Goal: Transaction & Acquisition: Download file/media

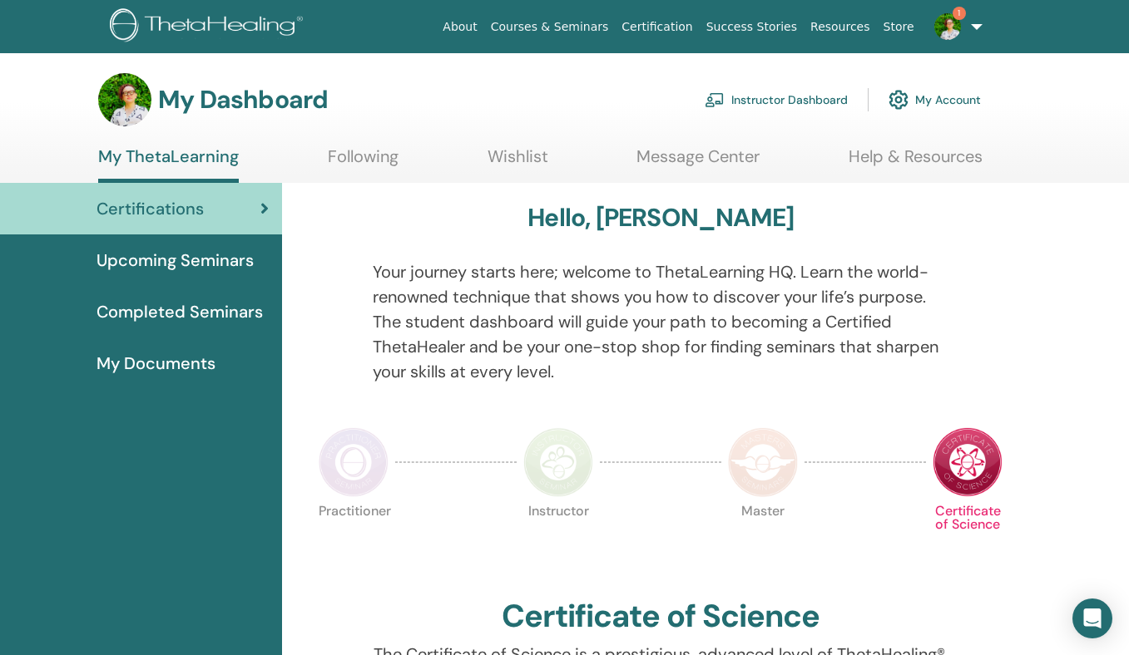
click at [808, 92] on link "Instructor Dashboard" at bounding box center [776, 100] width 143 height 37
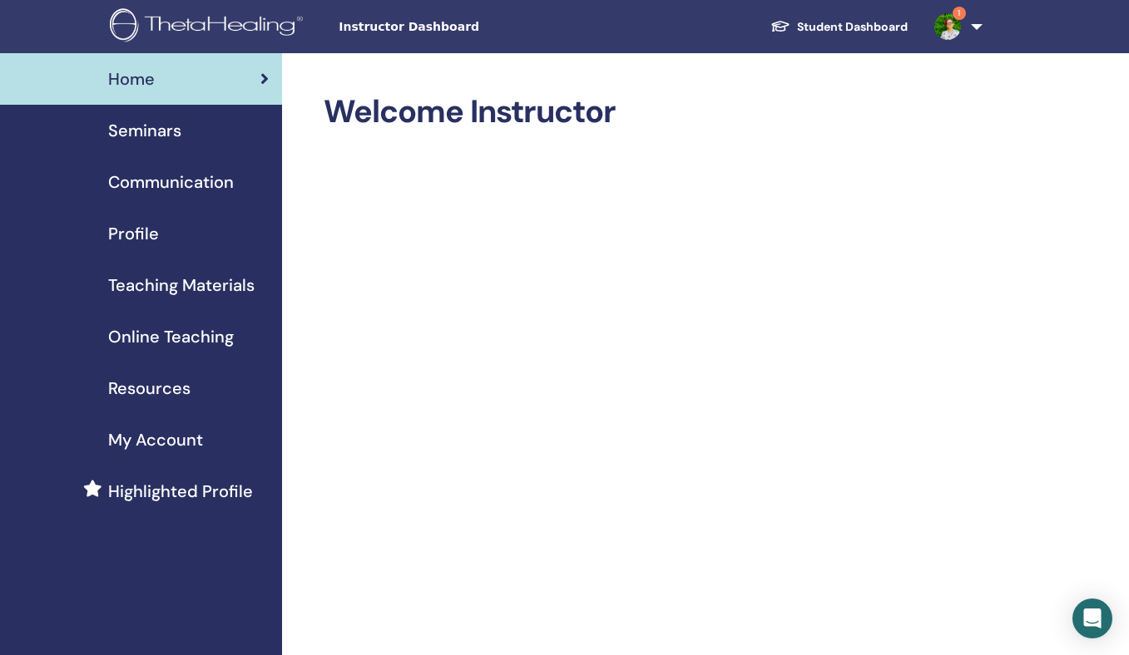
click at [943, 19] on img at bounding box center [947, 26] width 27 height 27
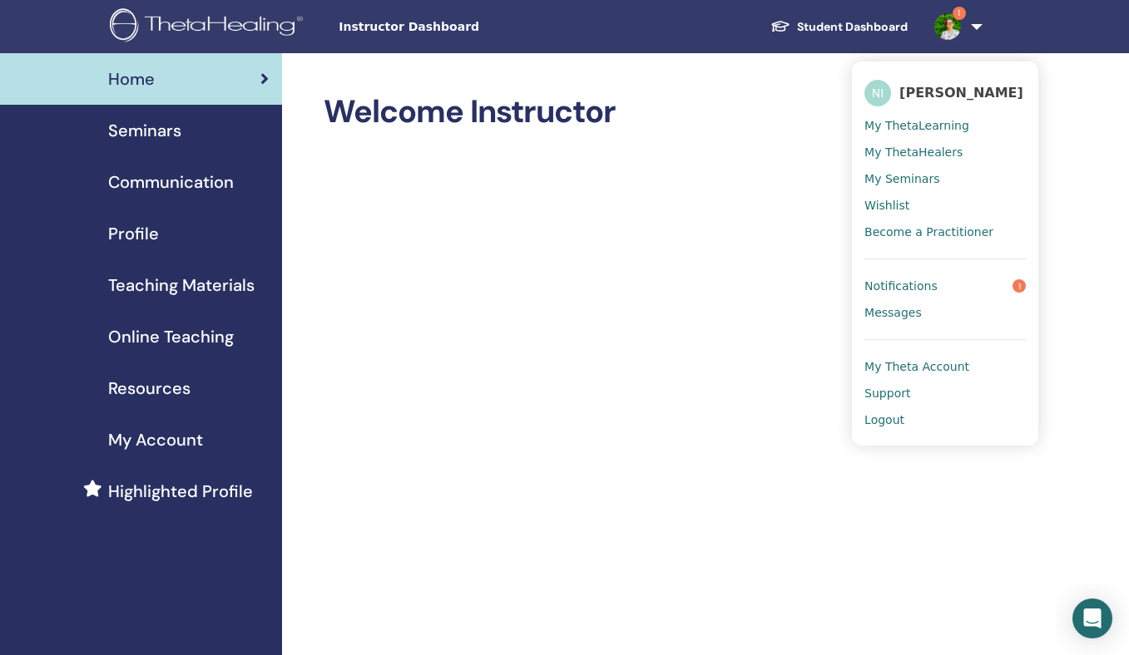
click at [912, 284] on span "Notifications" at bounding box center [900, 286] width 73 height 15
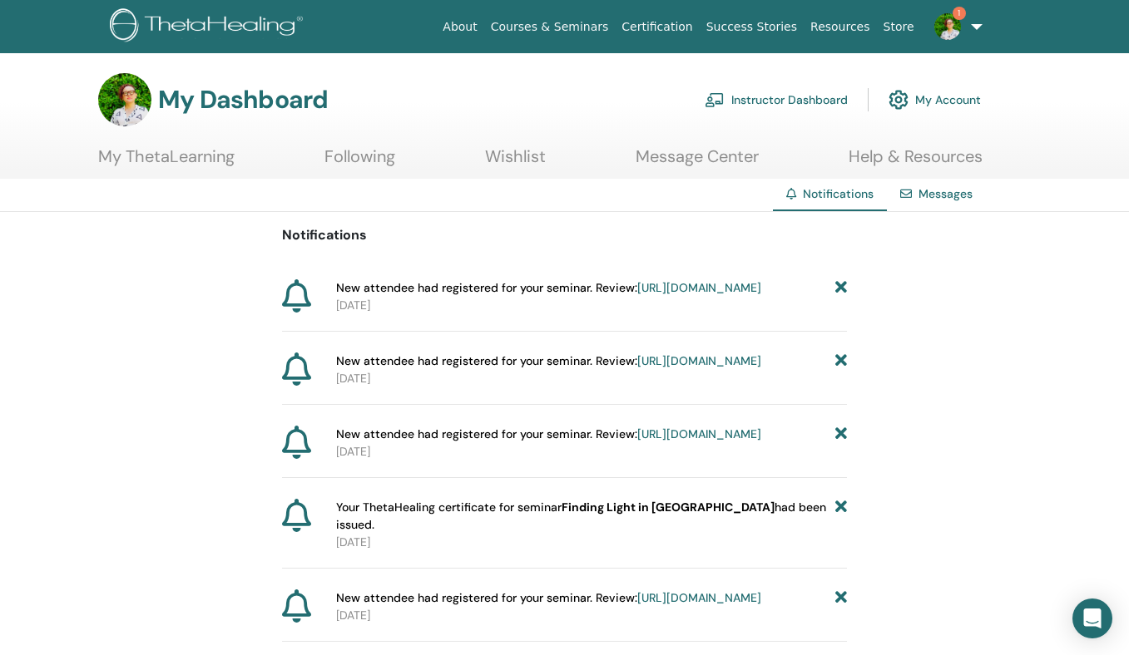
click at [953, 17] on img at bounding box center [947, 26] width 27 height 27
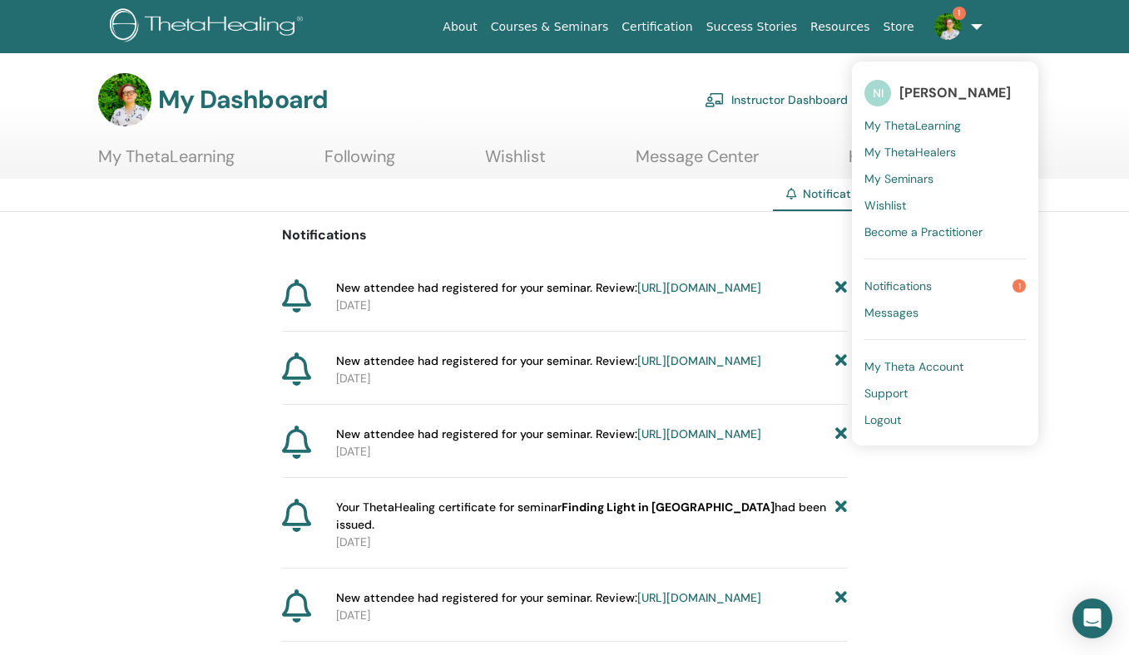
click at [905, 286] on span "Notifications" at bounding box center [897, 286] width 67 height 15
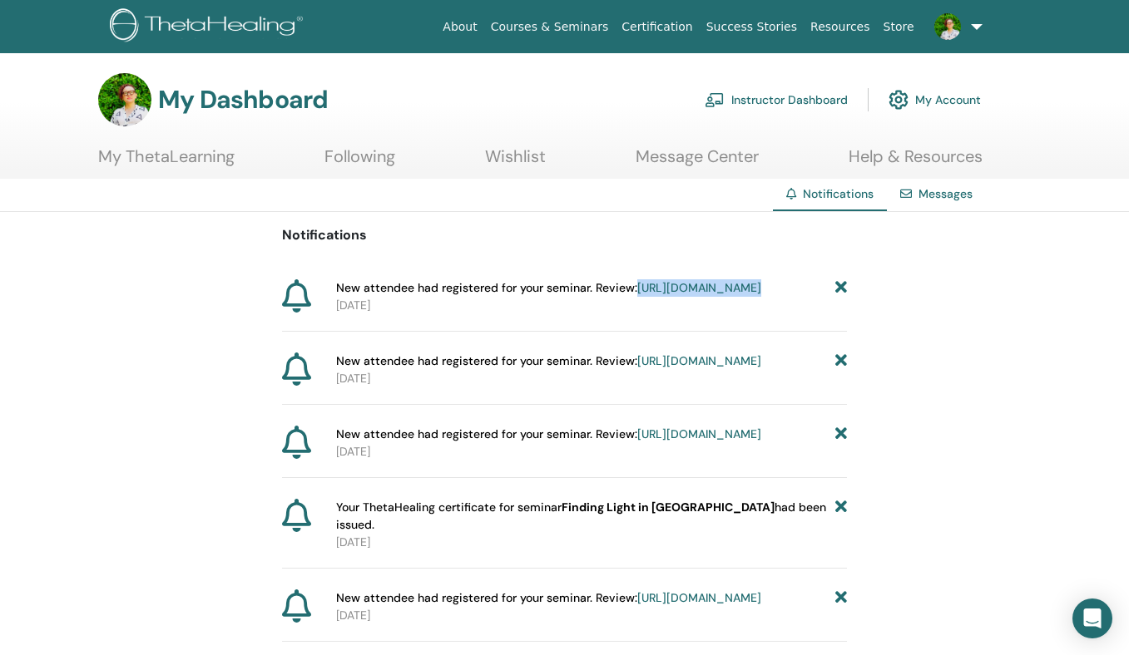
drag, startPoint x: 905, startPoint y: 285, endPoint x: 767, endPoint y: 289, distance: 138.1
click at [665, 295] on link "https://member.thetahealing.com/instructor/seminar/372104/attendees" at bounding box center [699, 287] width 124 height 15
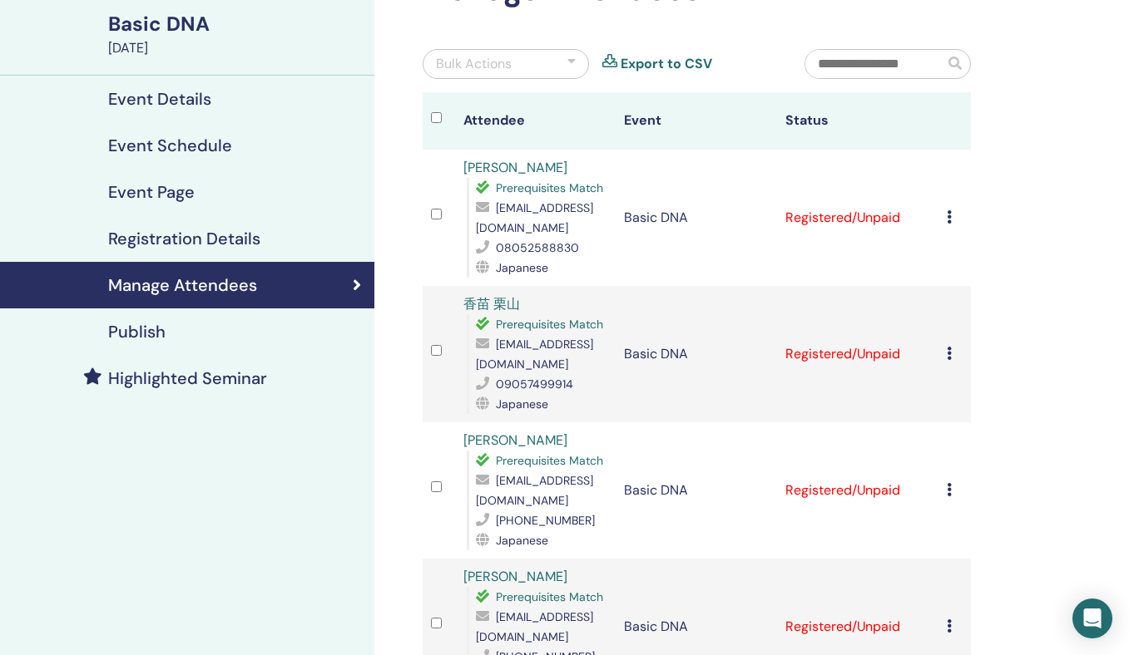
scroll to position [120, 0]
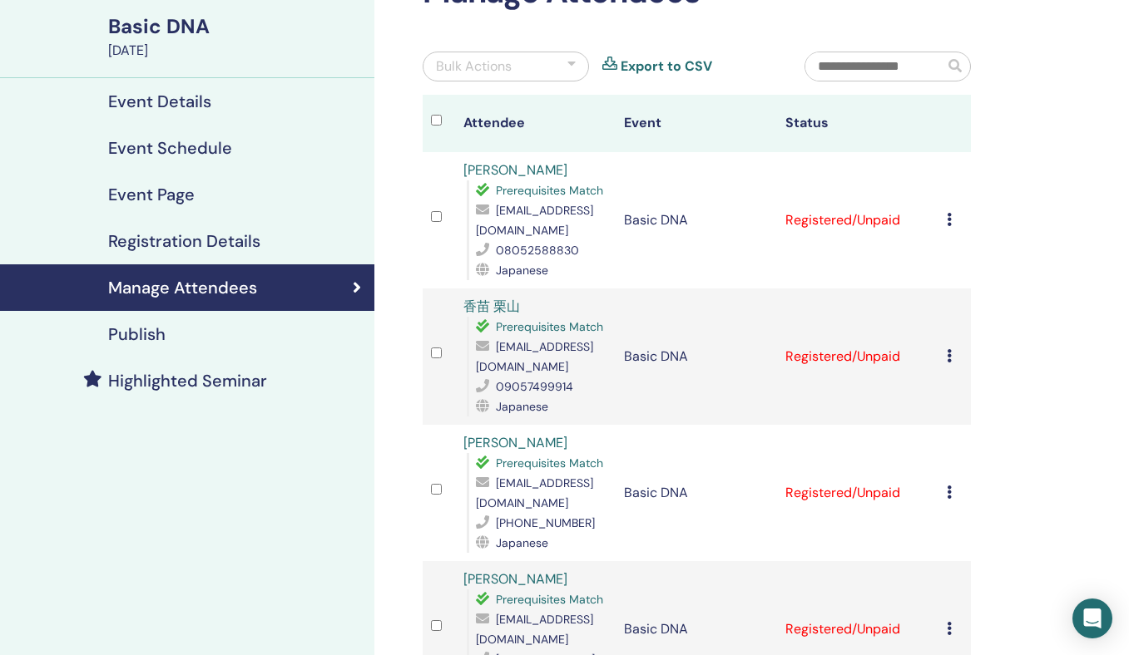
click at [947, 222] on icon at bounding box center [949, 219] width 5 height 13
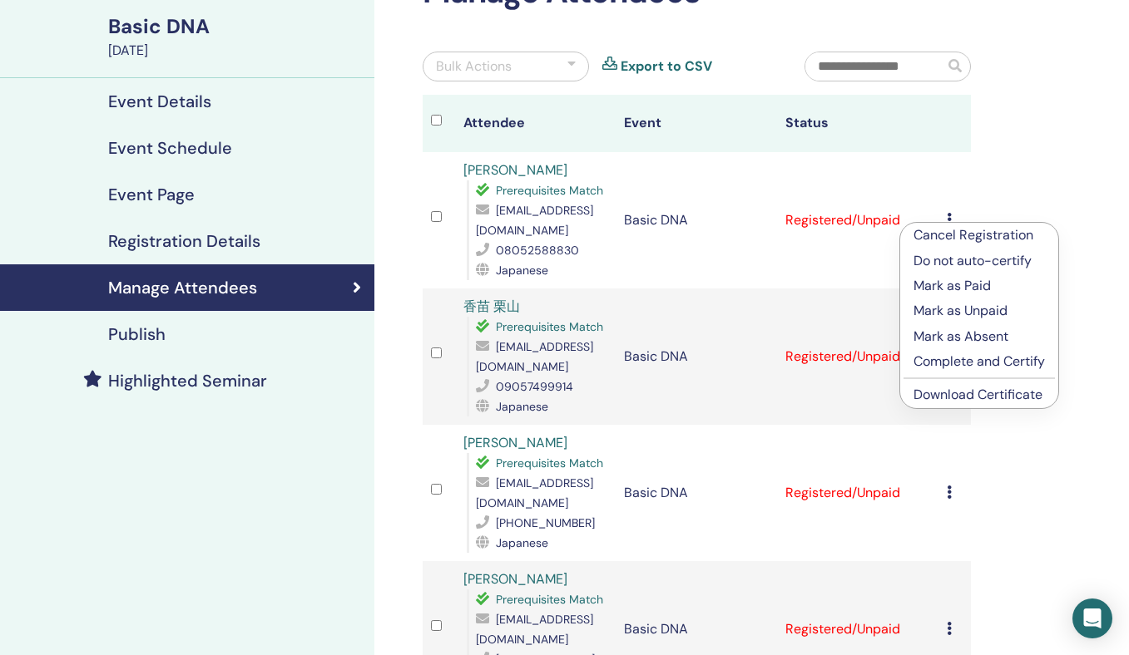
click at [969, 396] on link "Download Certificate" at bounding box center [977, 394] width 129 height 17
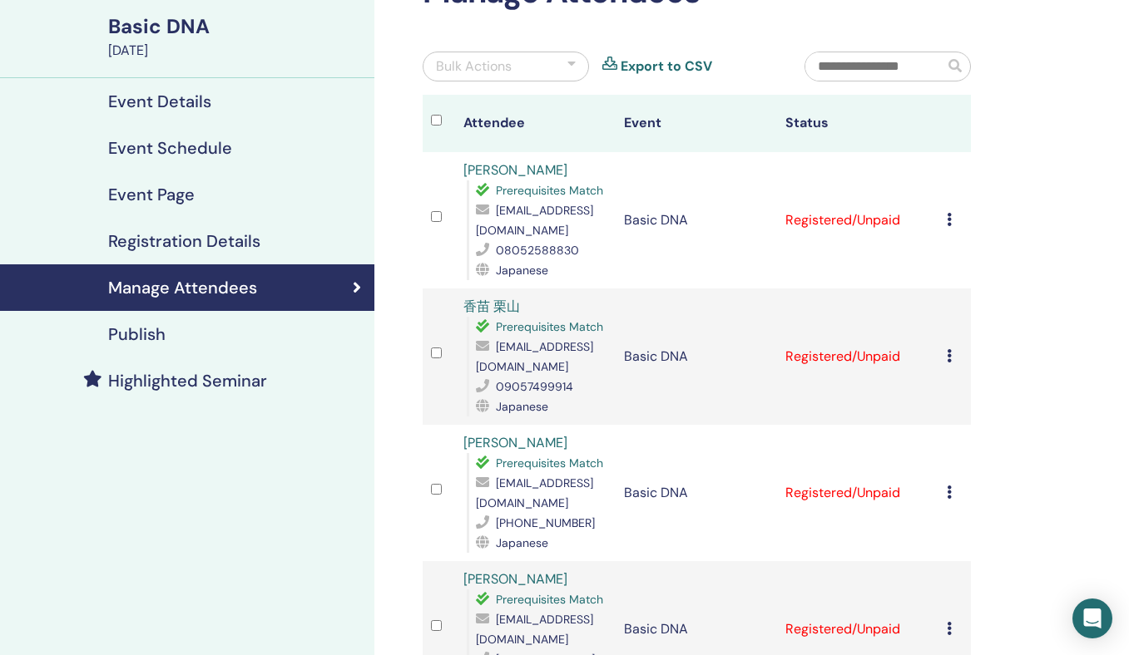
click at [947, 354] on icon at bounding box center [949, 355] width 5 height 13
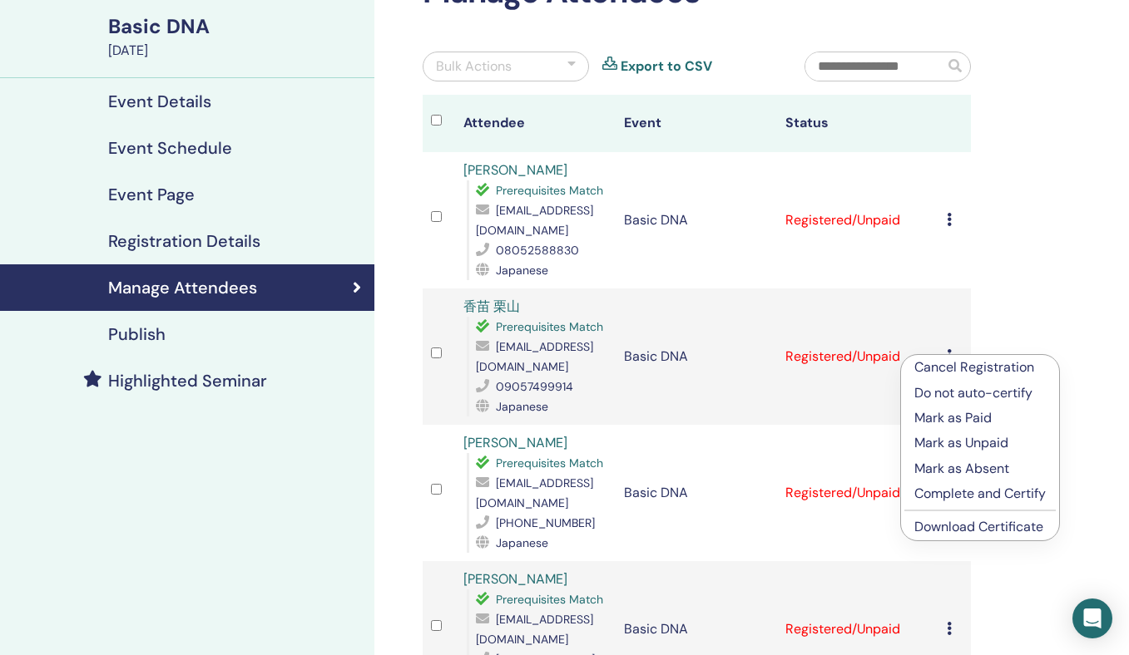
click at [954, 526] on link "Download Certificate" at bounding box center [978, 526] width 129 height 17
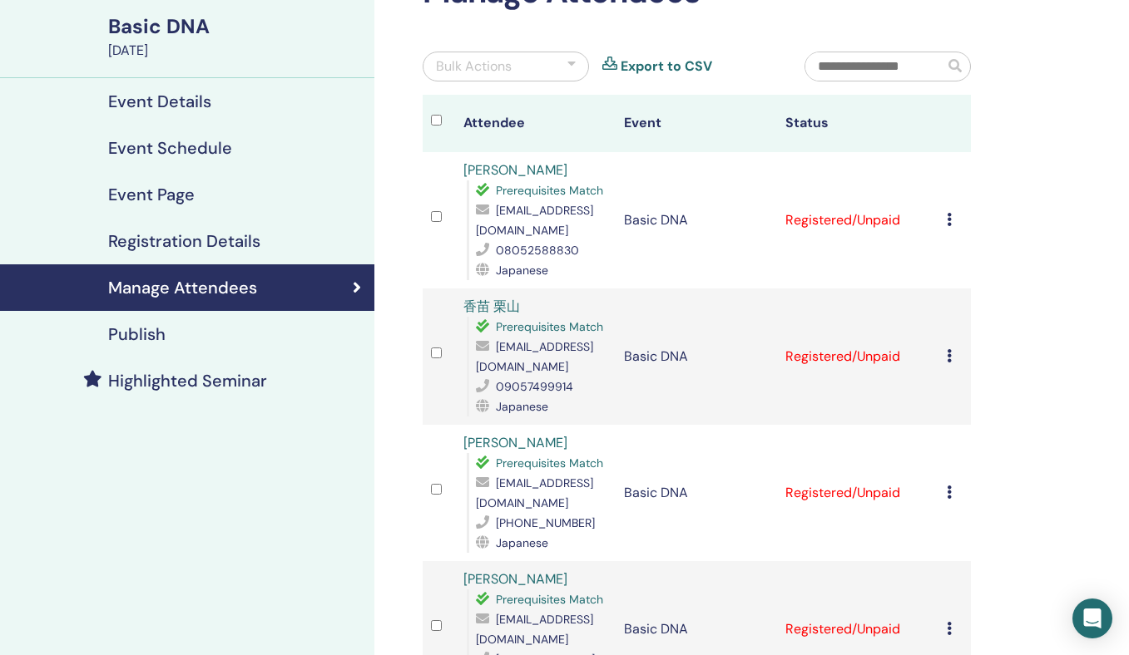
click at [954, 479] on td "Cancel Registration Do not auto-certify Mark as Paid Mark as Unpaid Mark as Abs…" at bounding box center [954, 493] width 32 height 136
click at [948, 497] on icon at bounding box center [949, 492] width 5 height 13
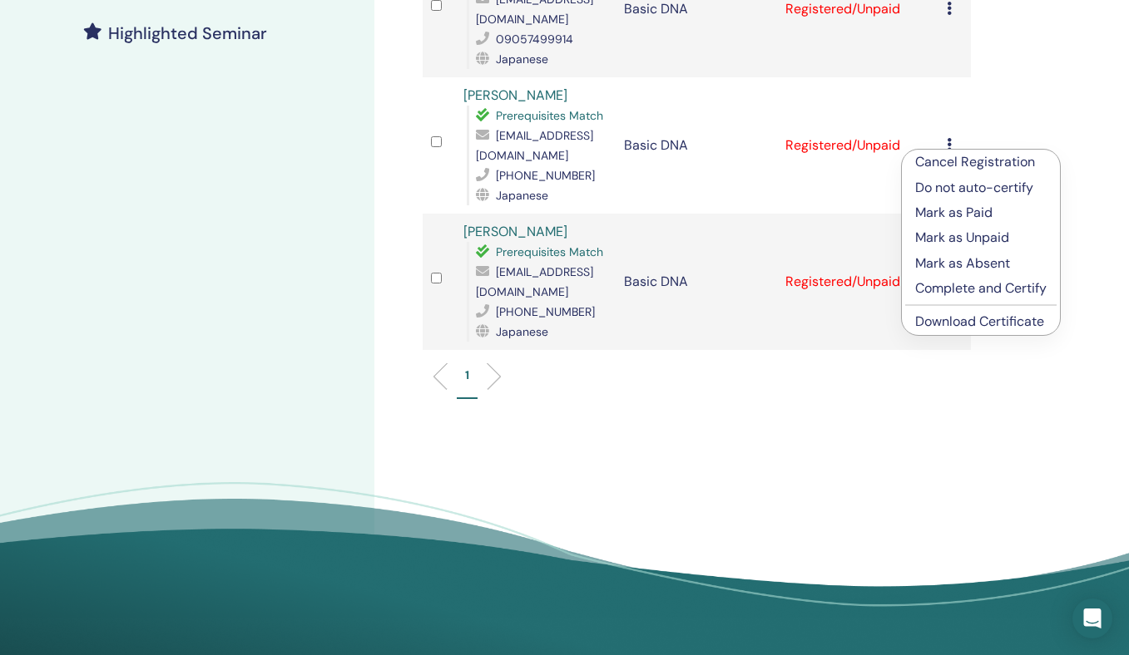
scroll to position [452, 0]
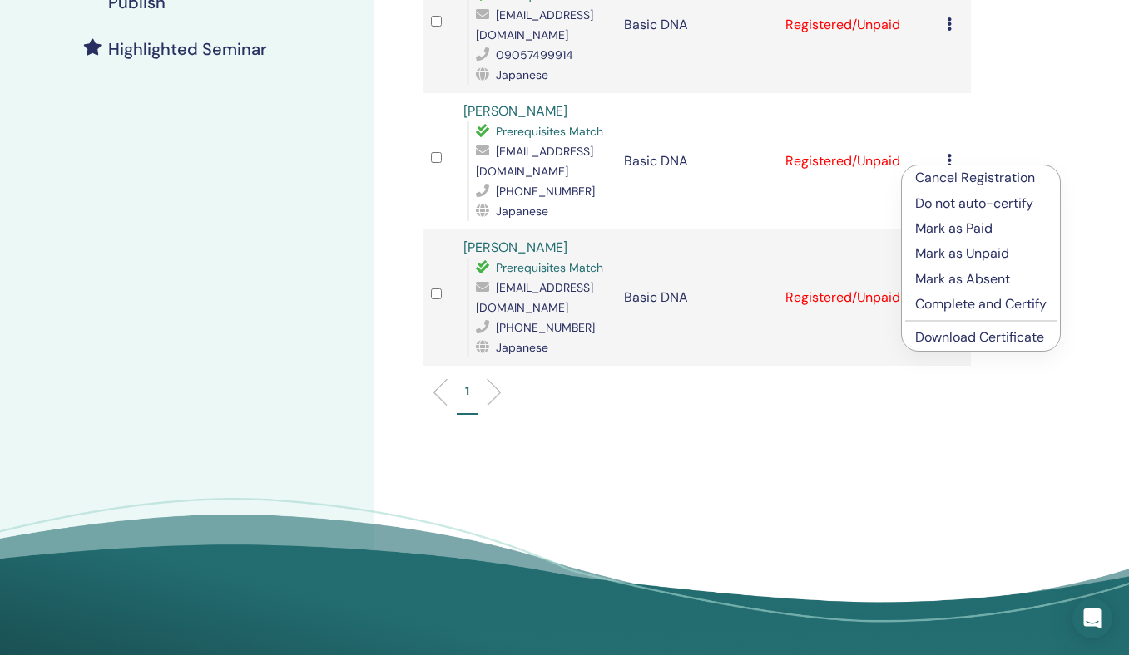
click at [1005, 333] on link "Download Certificate" at bounding box center [979, 337] width 129 height 17
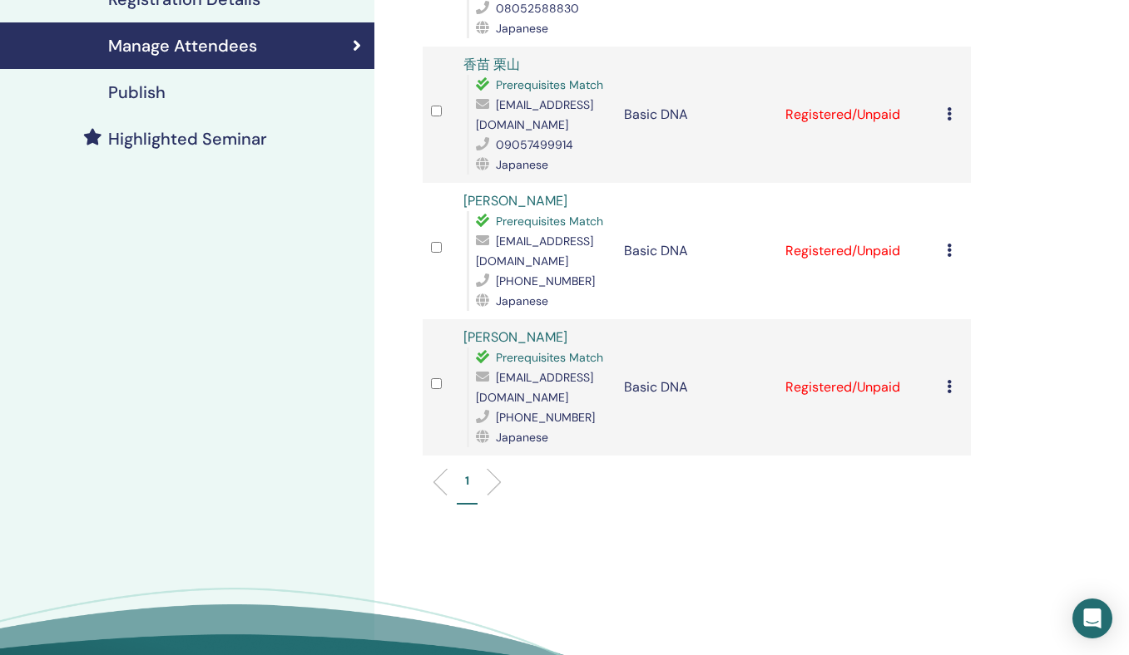
scroll to position [364, 0]
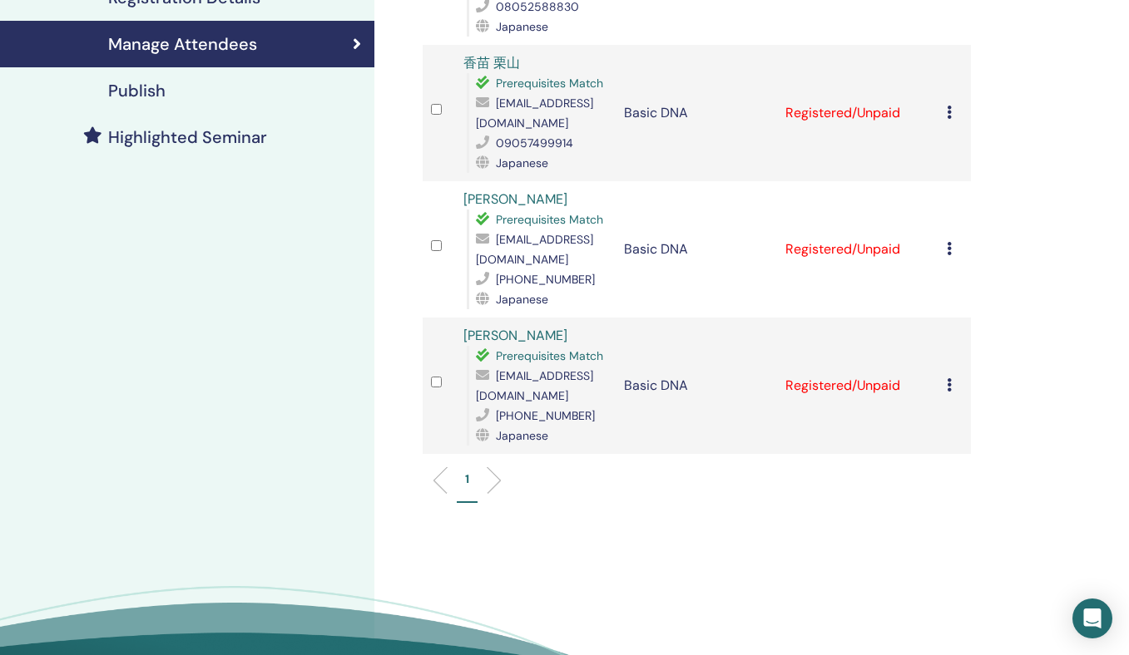
click at [948, 384] on icon at bounding box center [949, 384] width 5 height 13
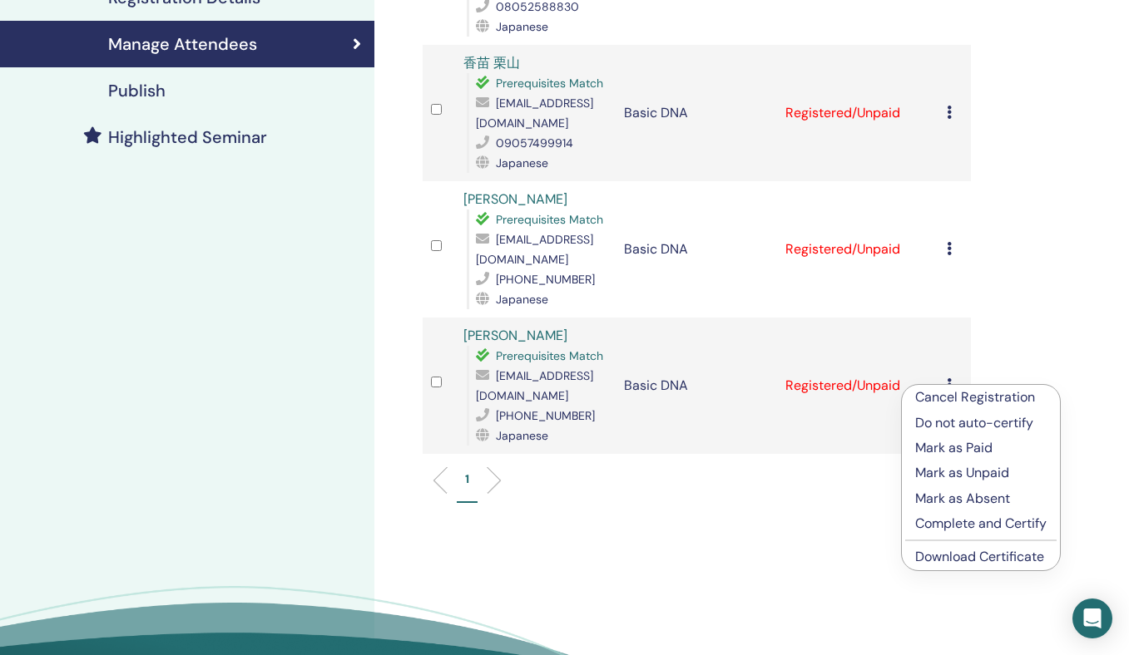
click at [946, 561] on link "Download Certificate" at bounding box center [979, 556] width 129 height 17
